Goal: Navigation & Orientation: Find specific page/section

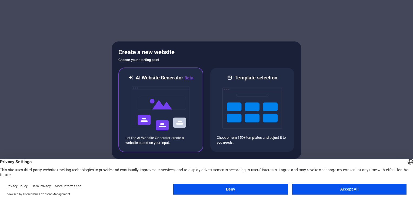
click at [179, 114] on img at bounding box center [160, 108] width 59 height 54
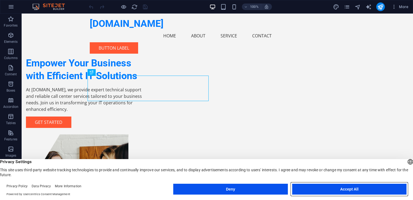
click at [312, 186] on button "Accept All" at bounding box center [349, 188] width 114 height 11
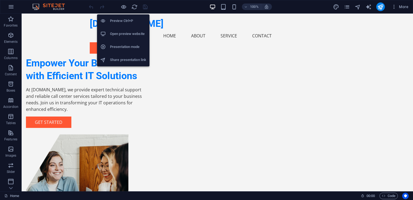
click at [114, 34] on h6 "Open preview website" at bounding box center [128, 34] width 36 height 6
